Goal: Task Accomplishment & Management: Manage account settings

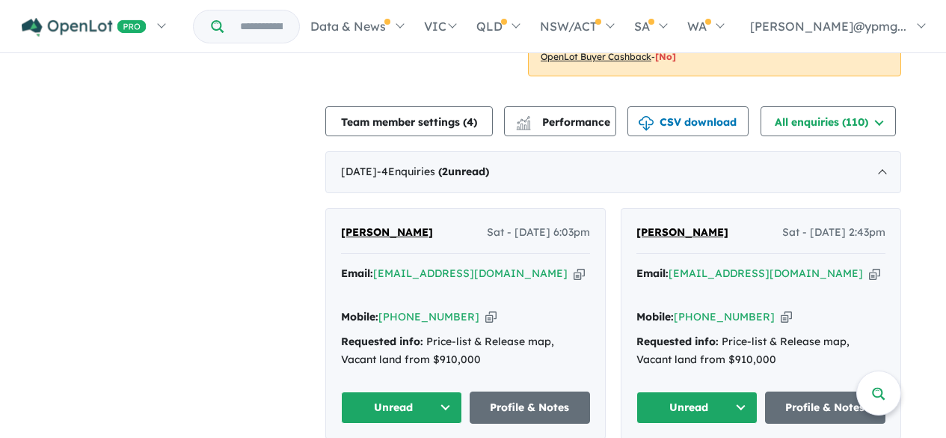
scroll to position [1, 0]
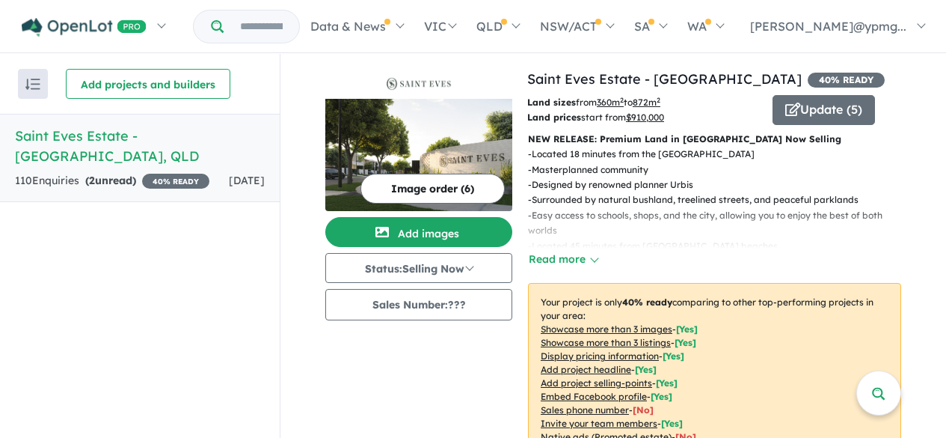
click at [453, 385] on div "Image order ( 6 ) Add images Status: Selling Now In Planning Coming Soon Sellin…" at bounding box center [426, 305] width 202 height 473
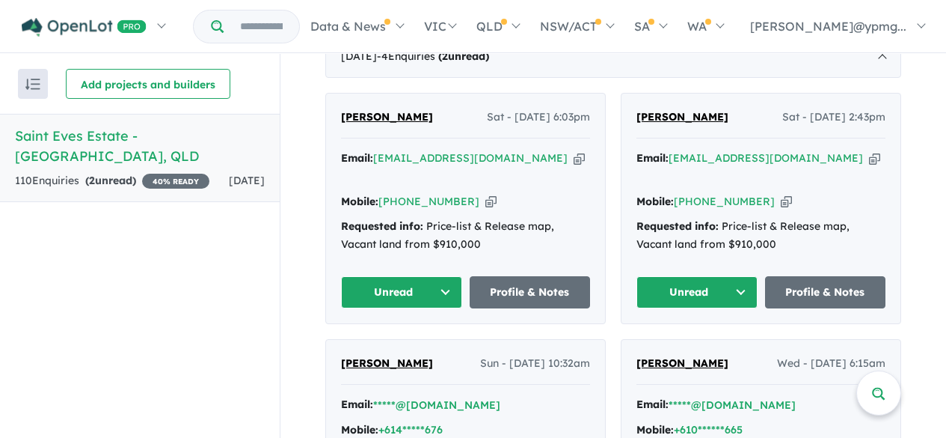
scroll to position [598, 0]
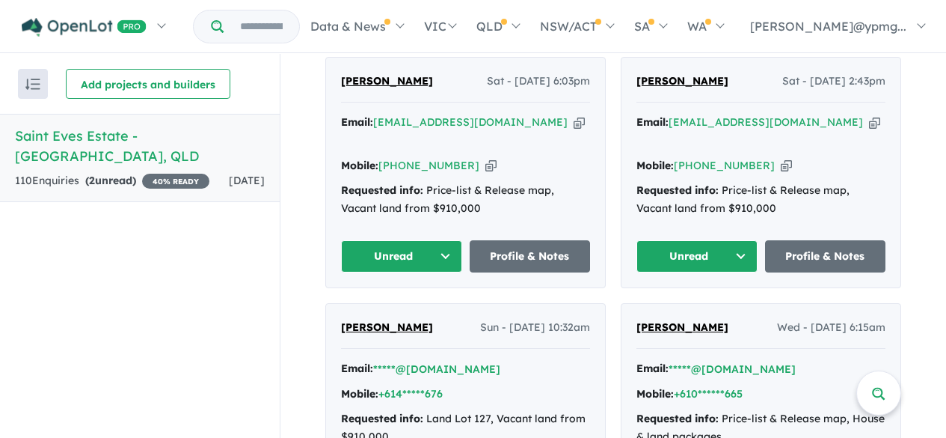
click at [433, 240] on button "Unread" at bounding box center [401, 256] width 121 height 32
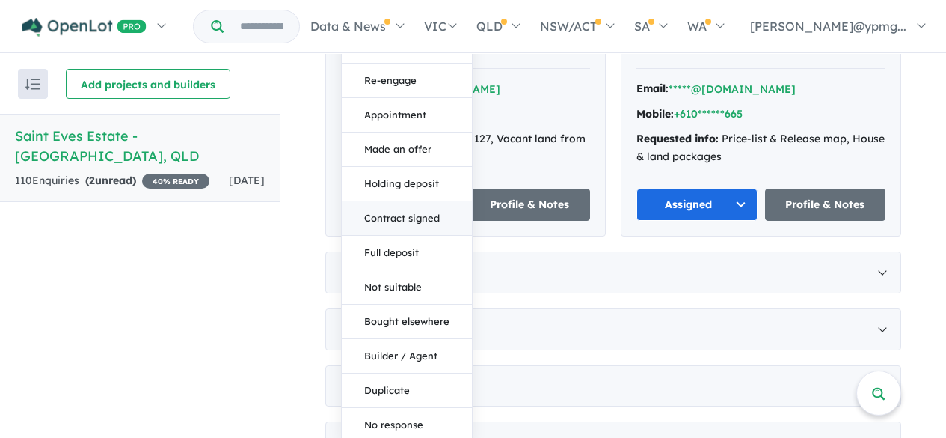
scroll to position [898, 0]
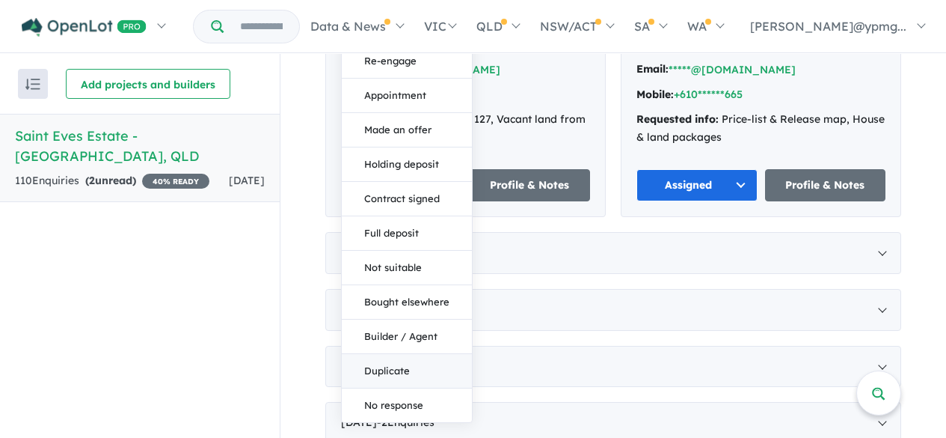
click at [379, 354] on button "Duplicate" at bounding box center [407, 371] width 130 height 34
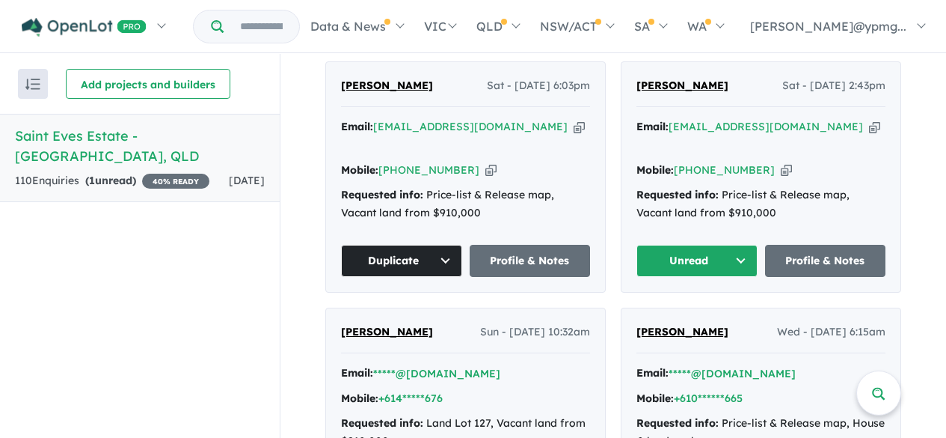
scroll to position [598, 0]
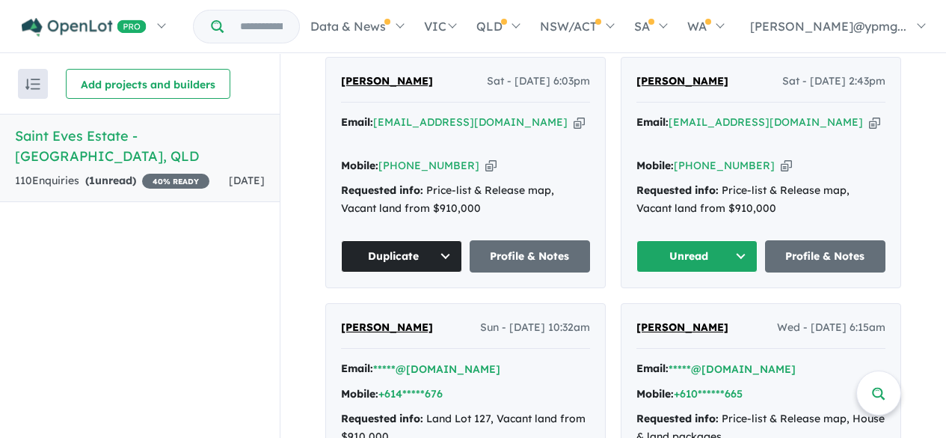
click at [869, 123] on icon "button" at bounding box center [874, 122] width 11 height 16
click at [781, 158] on icon "button" at bounding box center [786, 166] width 11 height 16
drag, startPoint x: 733, startPoint y: 85, endPoint x: 634, endPoint y: 89, distance: 98.8
click at [637, 89] on div "[PERSON_NAME] Sat - [DATE] 2:43pm" at bounding box center [761, 88] width 249 height 30
copy span "[PERSON_NAME]"
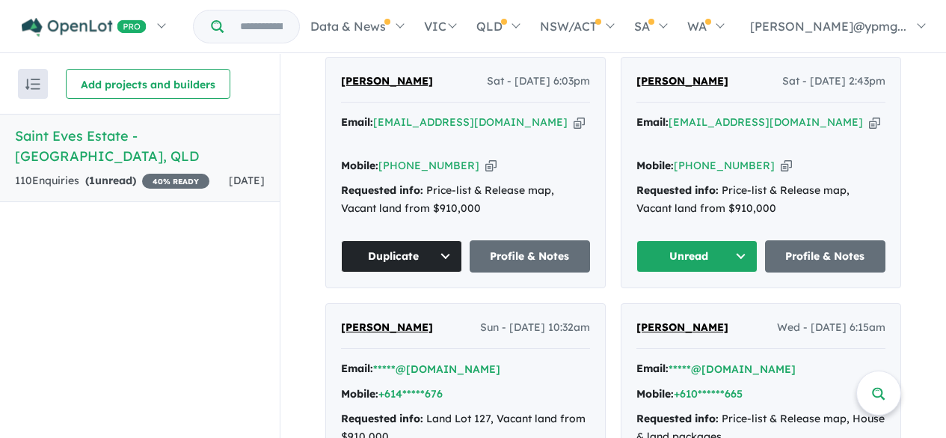
click at [737, 240] on button "Unread" at bounding box center [697, 256] width 121 height 32
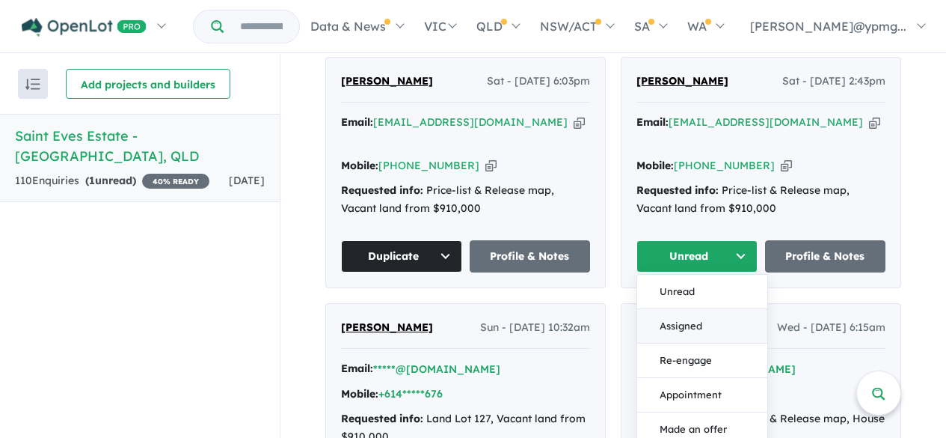
click at [686, 309] on button "Assigned" at bounding box center [702, 326] width 130 height 34
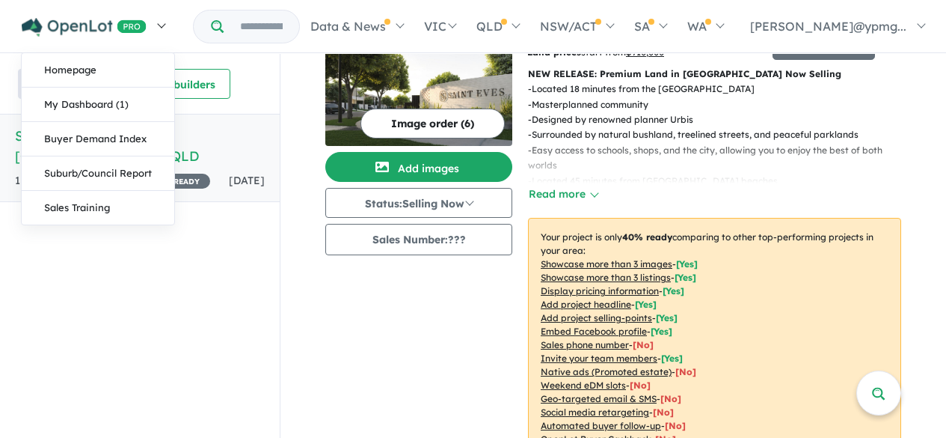
scroll to position [0, 0]
